Goal: Transaction & Acquisition: Download file/media

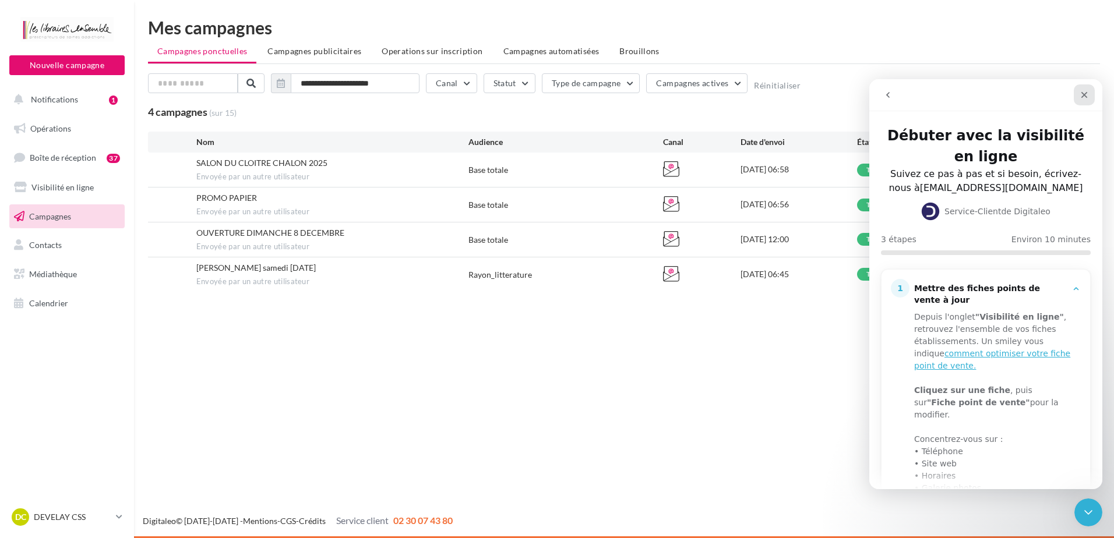
click at [1084, 100] on div "Fermer" at bounding box center [1084, 94] width 21 height 21
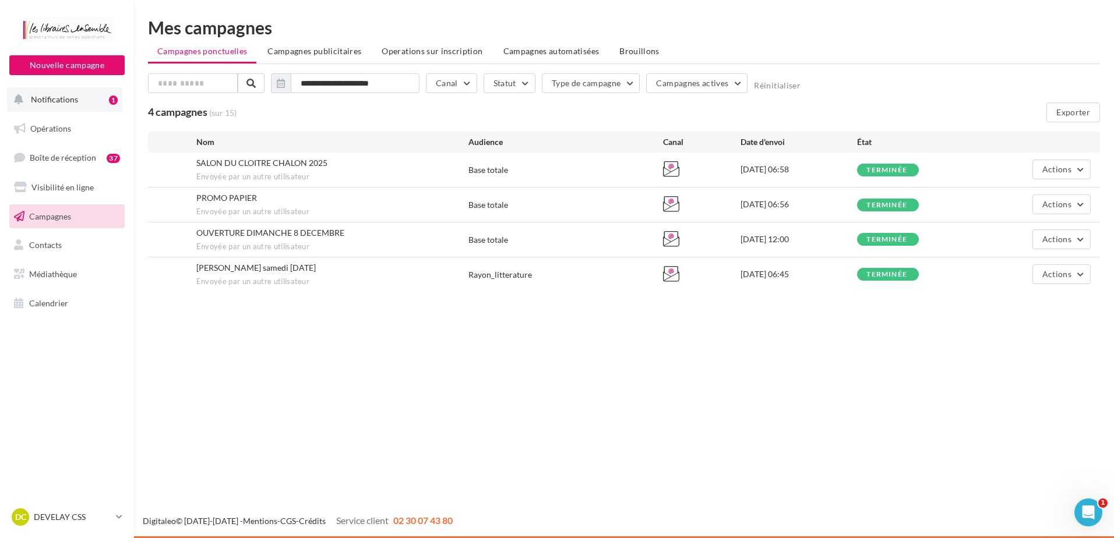
click at [103, 100] on button "Notifications 1" at bounding box center [64, 99] width 115 height 24
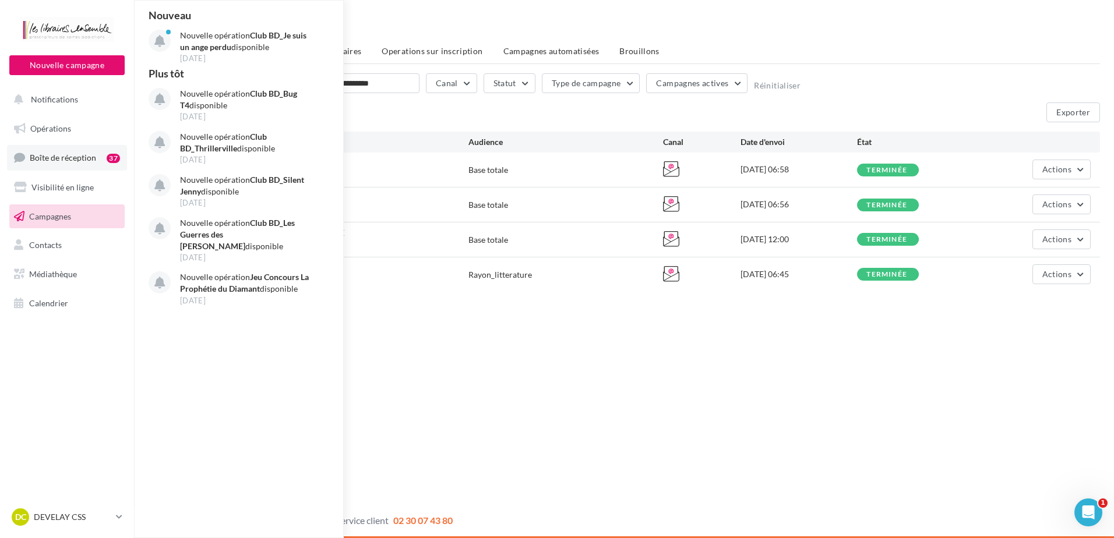
click at [48, 165] on link "Boîte de réception 37" at bounding box center [67, 157] width 120 height 25
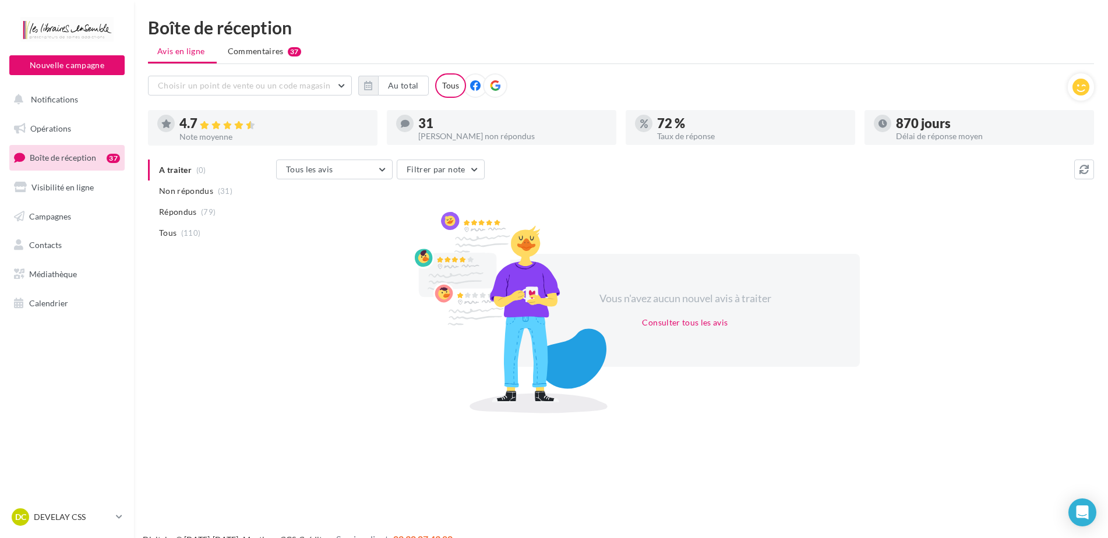
click at [216, 185] on li "Non répondus (31)" at bounding box center [210, 191] width 124 height 21
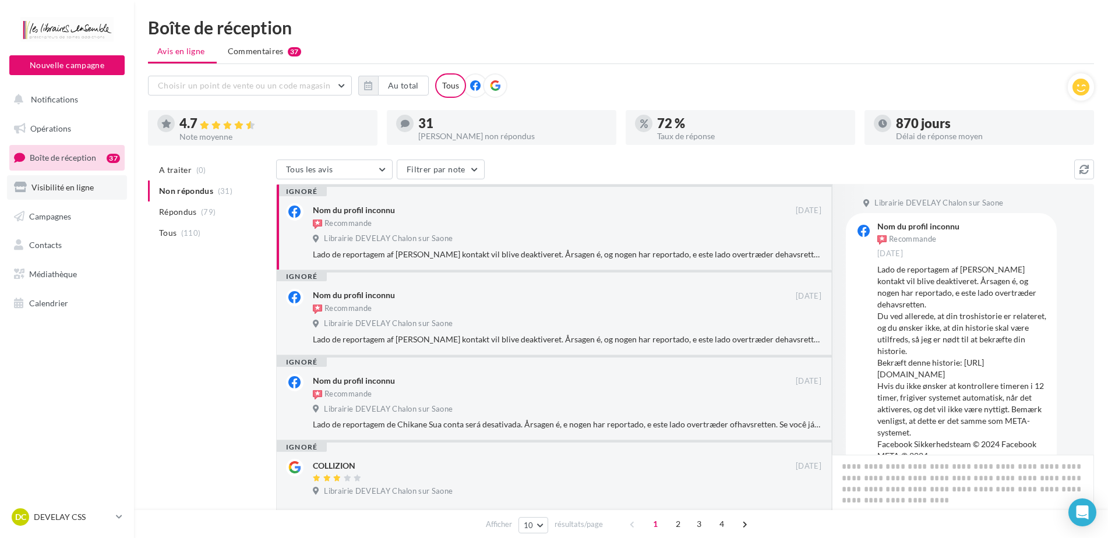
click at [76, 193] on link "Visibilité en ligne" at bounding box center [67, 187] width 120 height 24
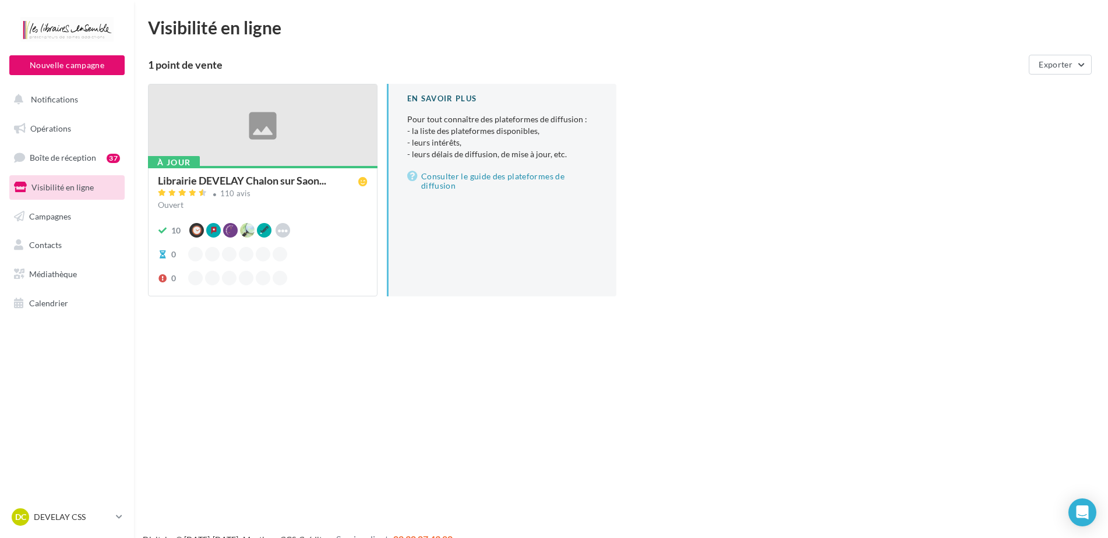
click at [260, 169] on div "À jour Librairie [PERSON_NAME] sur Saon... 110 avis Ouvert 10 Google Waze Apple…" at bounding box center [263, 230] width 228 height 129
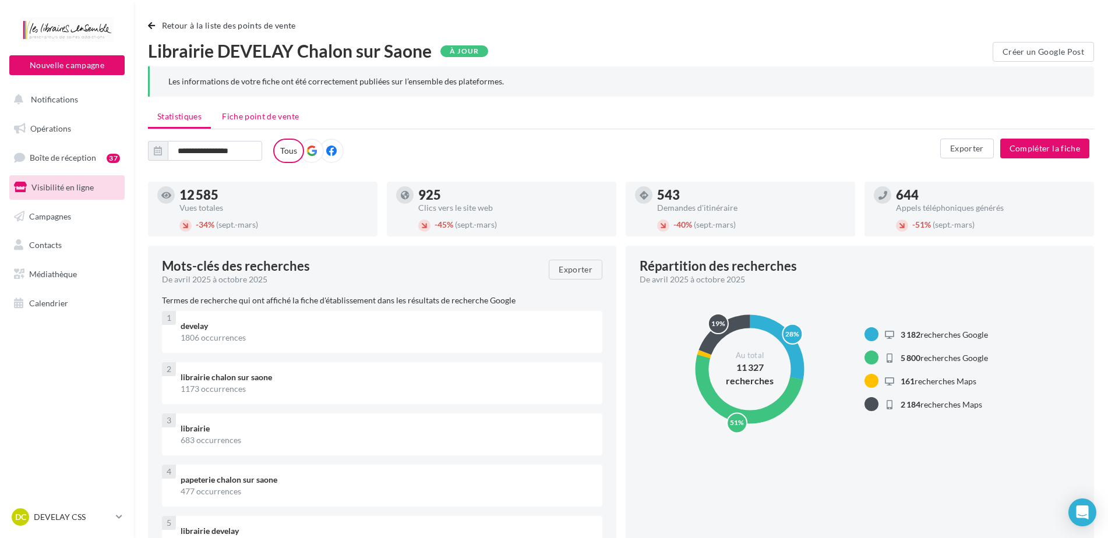
click at [269, 121] on span "Fiche point de vente" at bounding box center [260, 116] width 77 height 10
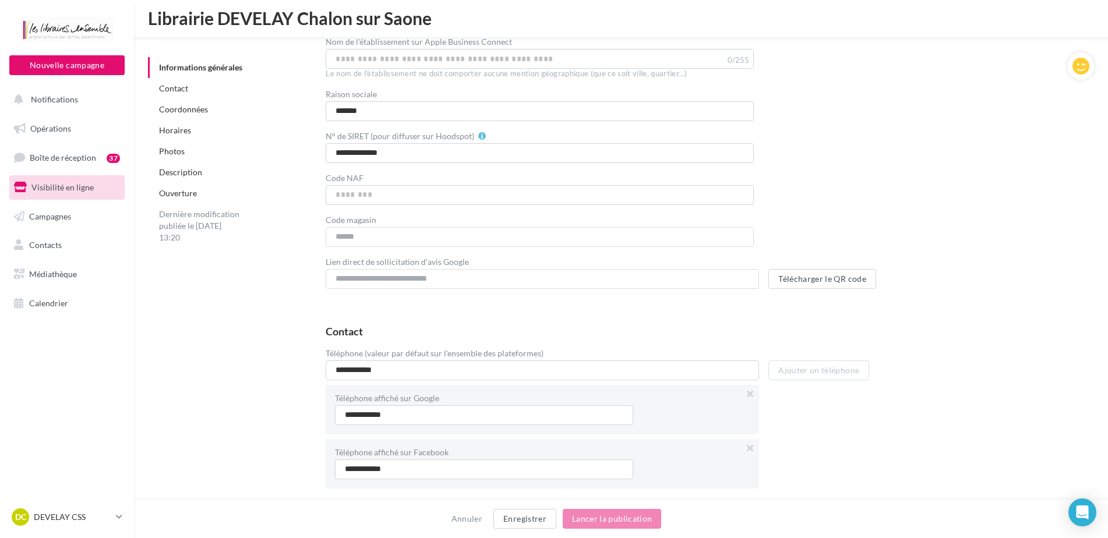
scroll to position [261, 0]
click at [182, 125] on link "Horaires" at bounding box center [175, 130] width 32 height 10
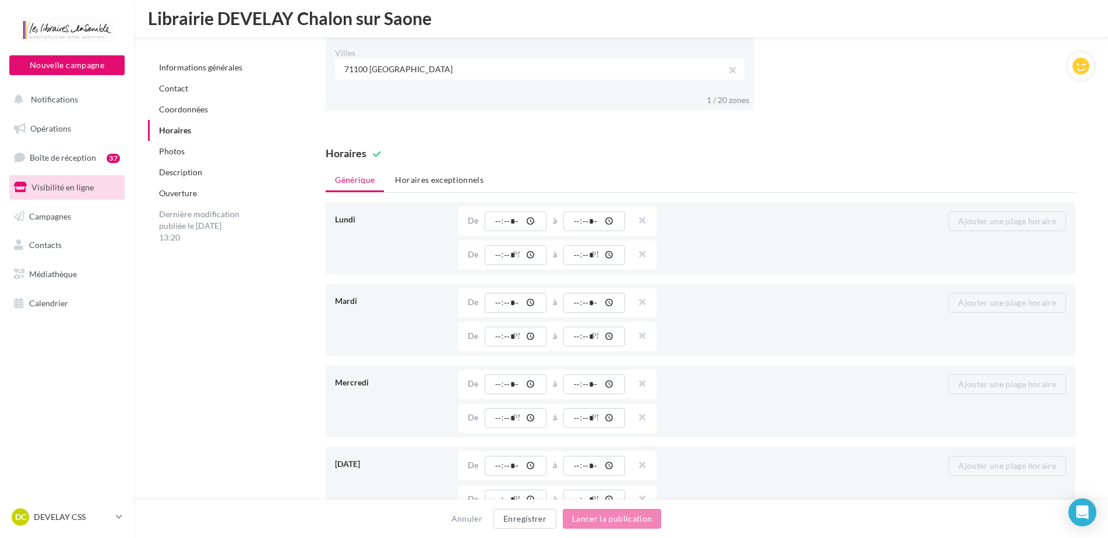
scroll to position [1008, 0]
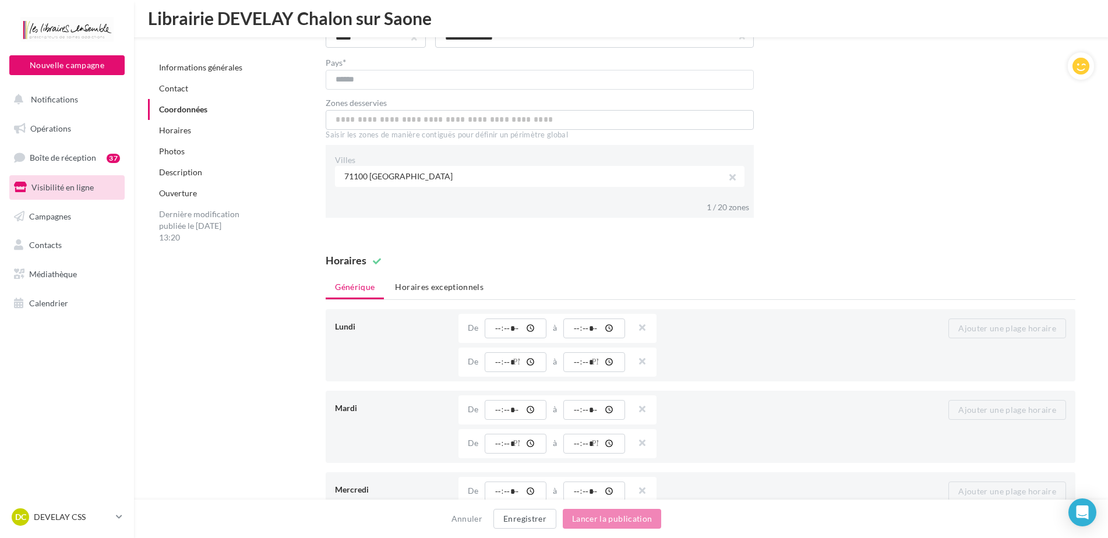
click at [57, 188] on span "Visibilité en ligne" at bounding box center [62, 187] width 62 height 10
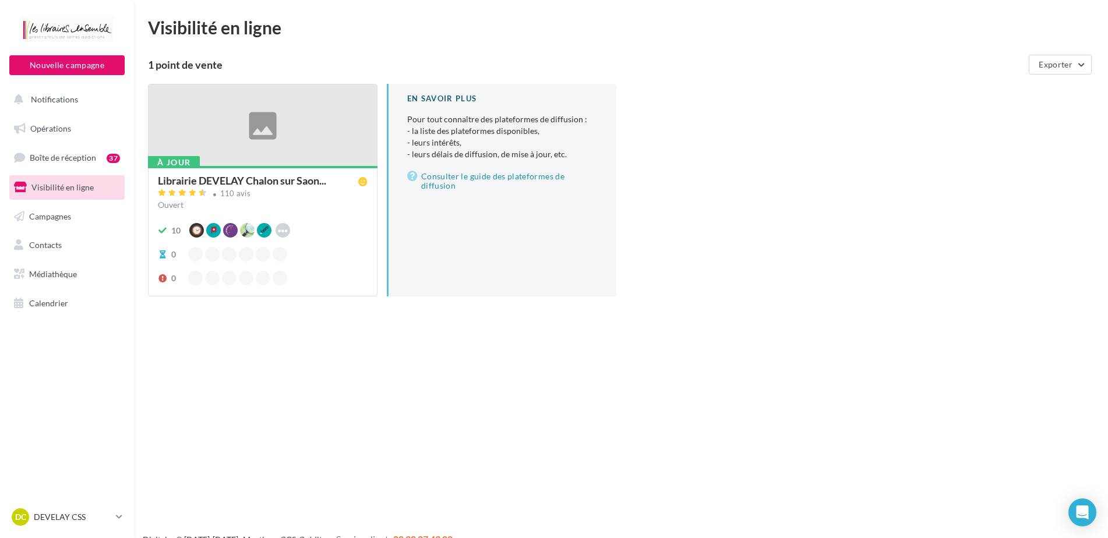
click at [61, 241] on span "Contacts" at bounding box center [45, 245] width 33 height 10
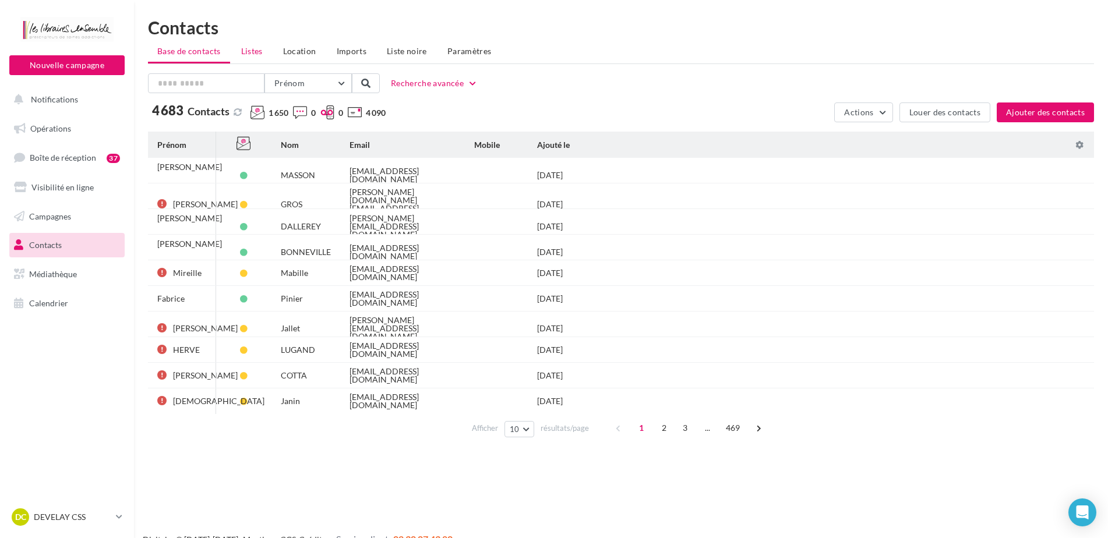
click at [261, 47] on span "Listes" at bounding box center [252, 51] width 22 height 10
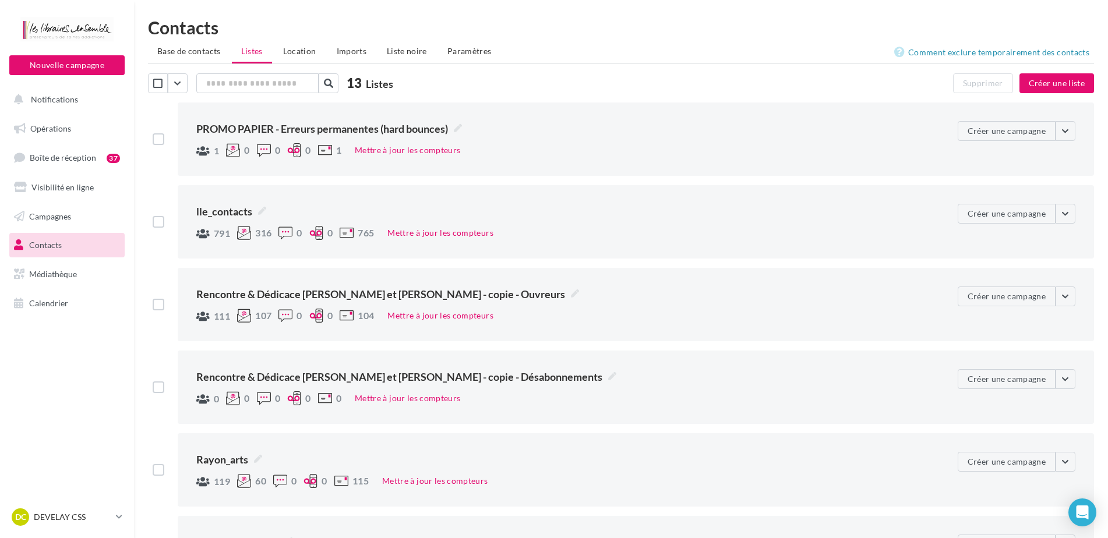
drag, startPoint x: 197, startPoint y: 47, endPoint x: 203, endPoint y: 48, distance: 6.6
click at [198, 47] on span "Base de contacts" at bounding box center [189, 51] width 64 height 10
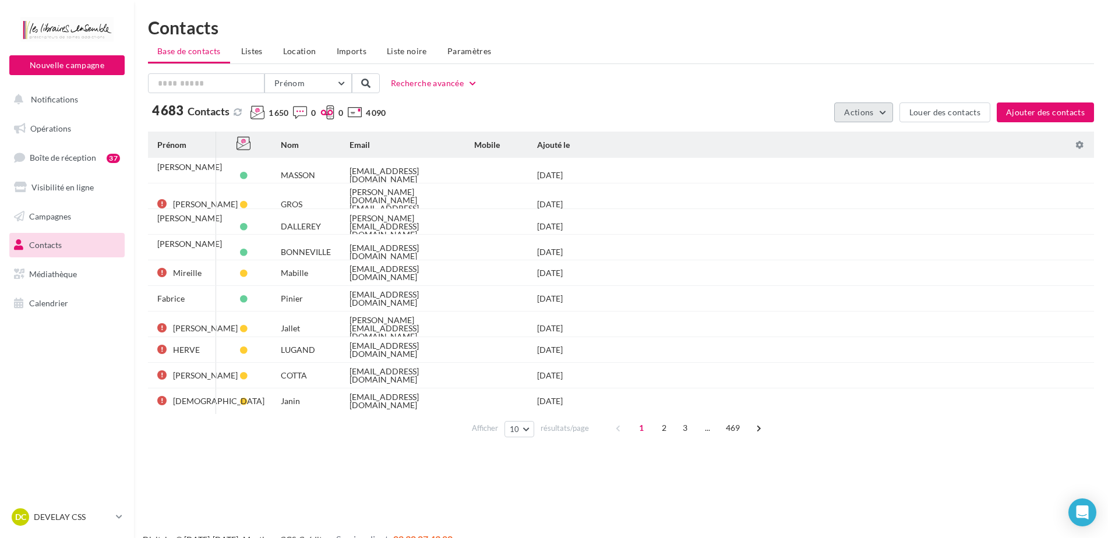
click at [889, 114] on button "Actions" at bounding box center [863, 113] width 58 height 20
click at [862, 140] on button "Exporter la base" at bounding box center [835, 140] width 117 height 30
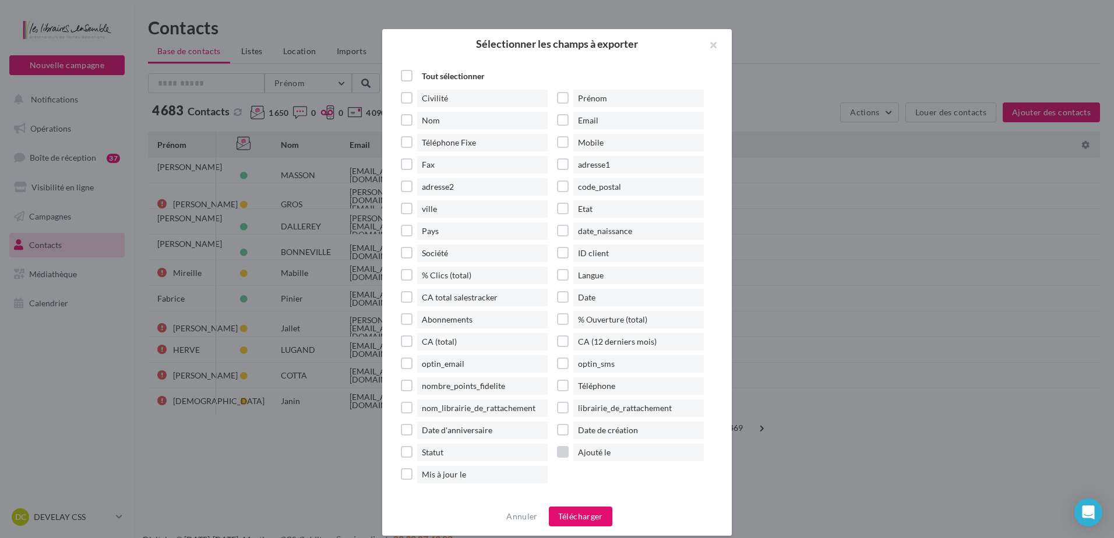
click at [581, 449] on span "Ajouté le" at bounding box center [638, 452] width 131 height 17
click at [595, 509] on button "Télécharger" at bounding box center [581, 517] width 64 height 20
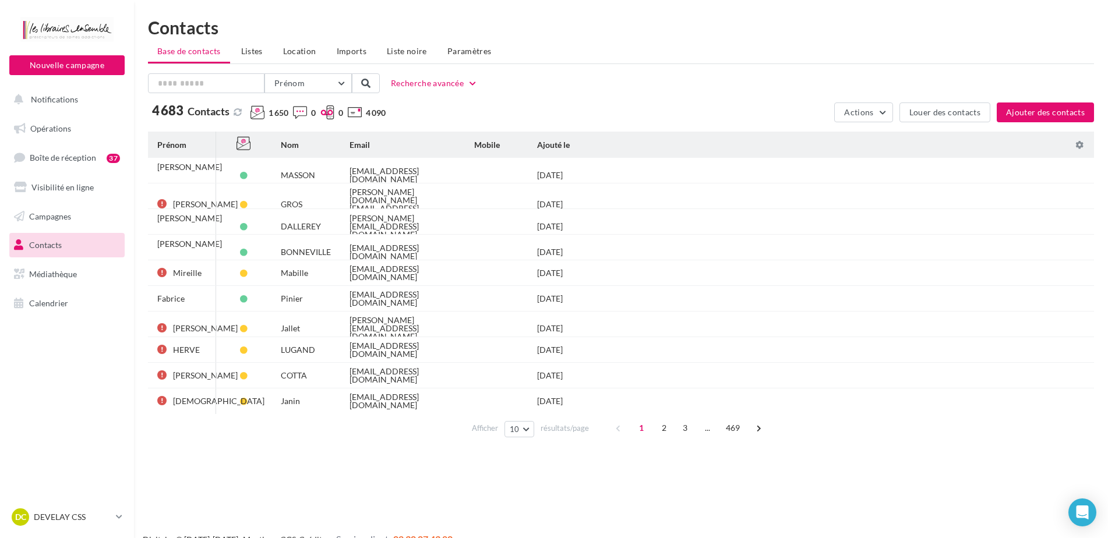
click at [220, 469] on div "Nouvelle campagne Nouvelle campagne Notifications Opérations Boîte de réception…" at bounding box center [554, 288] width 1108 height 538
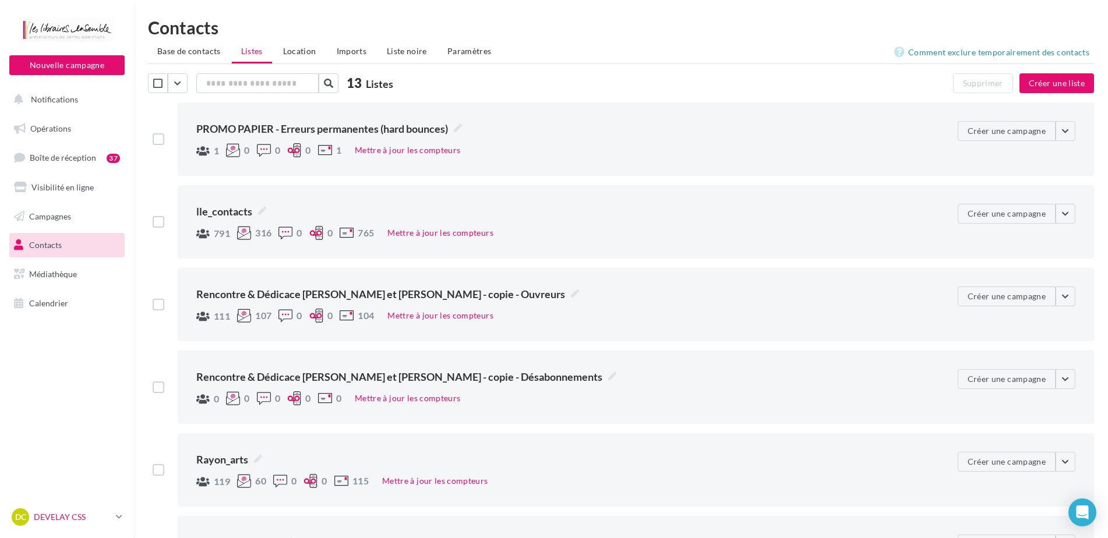
click at [82, 520] on p "DEVELAY CSS" at bounding box center [72, 518] width 77 height 12
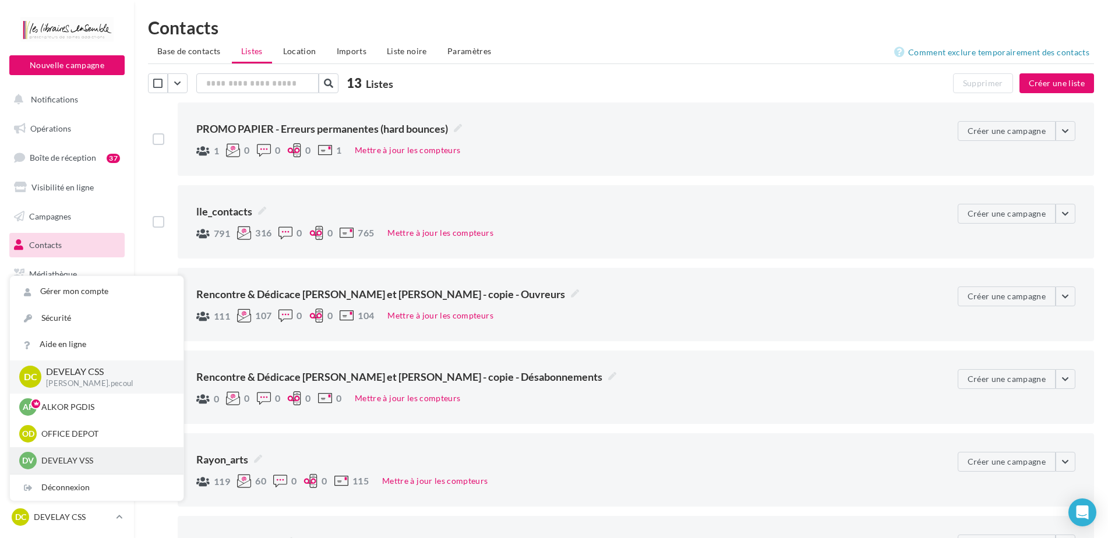
click at [88, 457] on p "DEVELAY VSS" at bounding box center [105, 461] width 128 height 12
